Goal: Find specific page/section: Locate a particular part of the current website

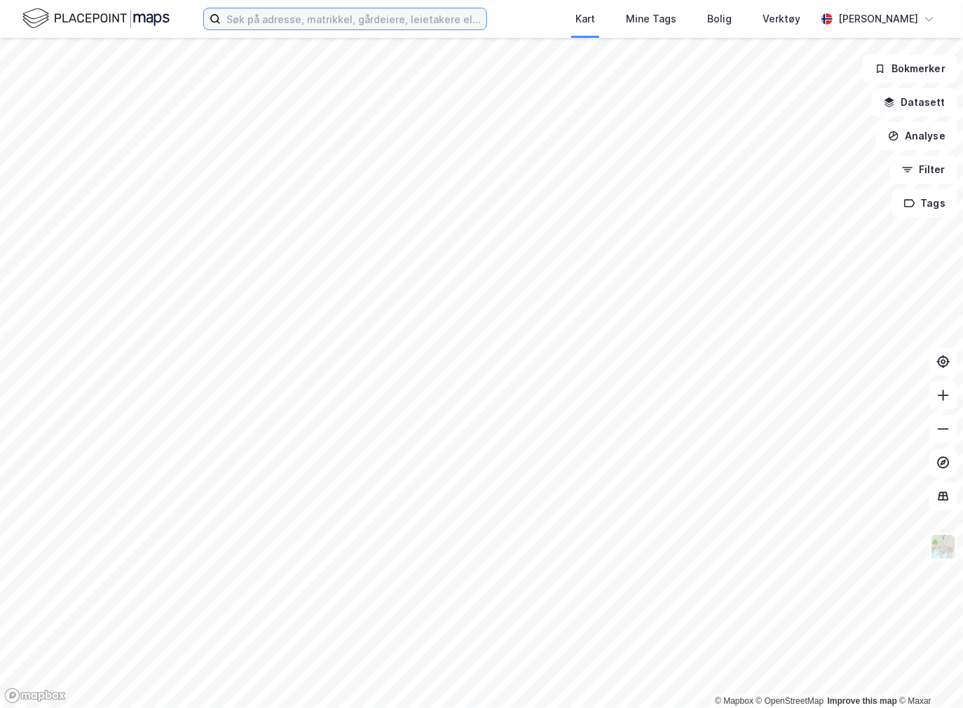
click at [248, 22] on input at bounding box center [354, 18] width 266 height 21
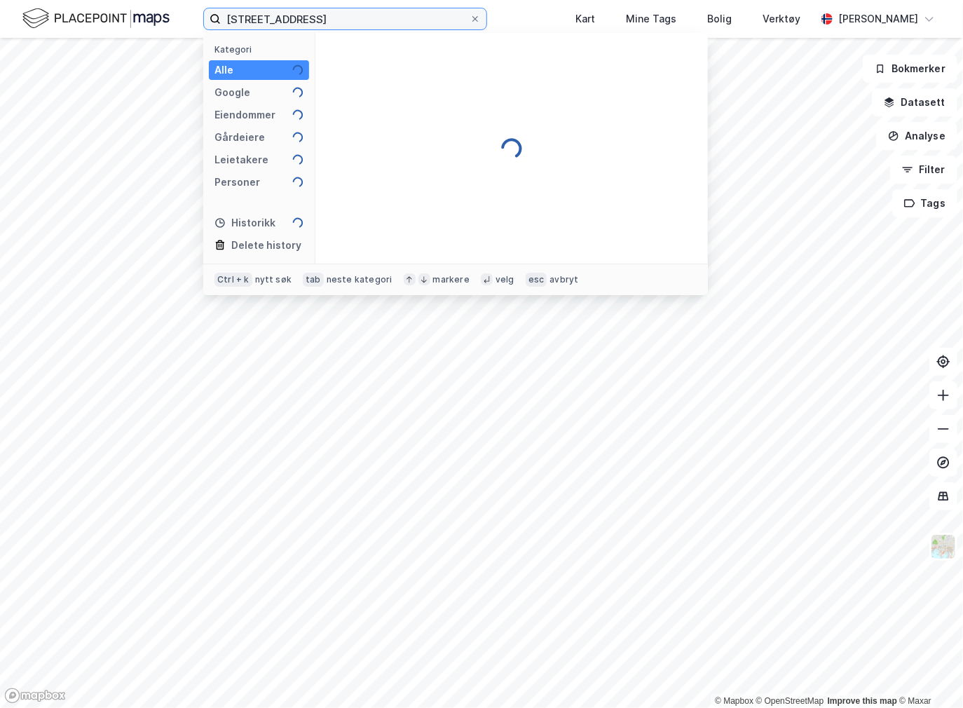
type input "[STREET_ADDRESS]"
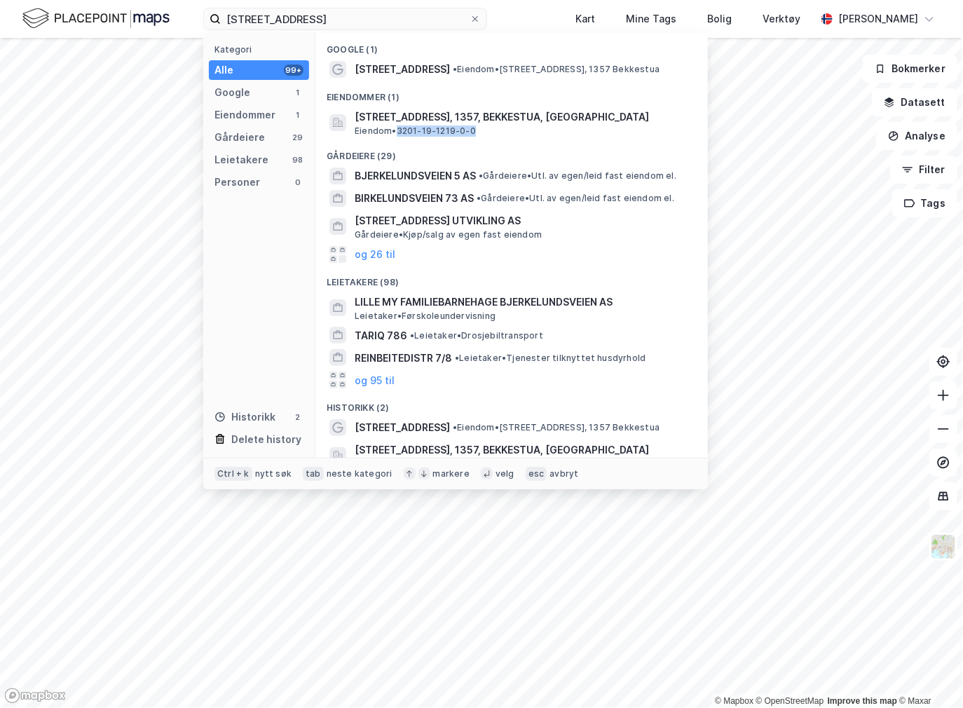
drag, startPoint x: 479, startPoint y: 132, endPoint x: 400, endPoint y: 131, distance: 79.2
click at [400, 131] on div "[STREET_ADDRESS], 1357, BEKKESTUA, BÆRUM Eiendom • 3201-19-1219-0-0" at bounding box center [524, 123] width 339 height 28
